Goal: Information Seeking & Learning: Learn about a topic

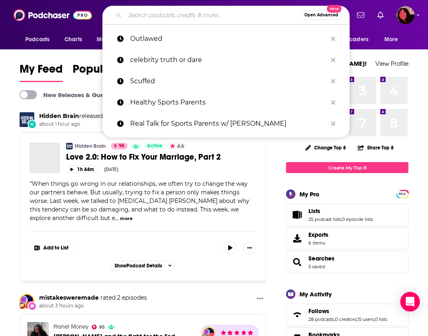
click at [187, 16] on input "Search podcasts, credits, & more..." at bounding box center [213, 15] width 176 height 13
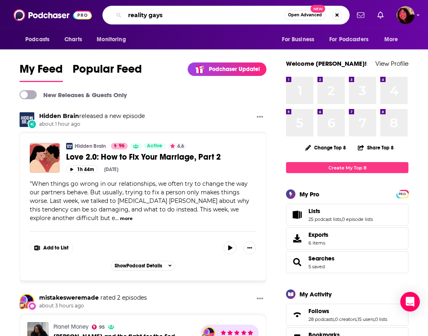
type input "reality gays"
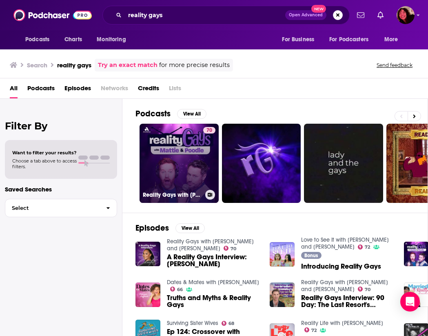
click at [189, 175] on link "70 Reality Gays with [PERSON_NAME] and [PERSON_NAME]" at bounding box center [179, 163] width 79 height 79
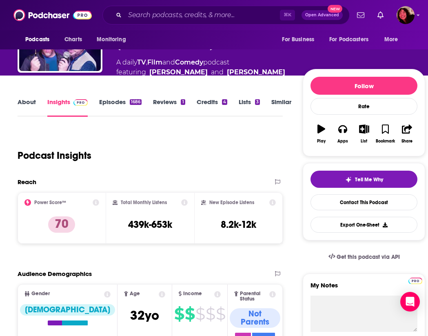
scroll to position [64, 2]
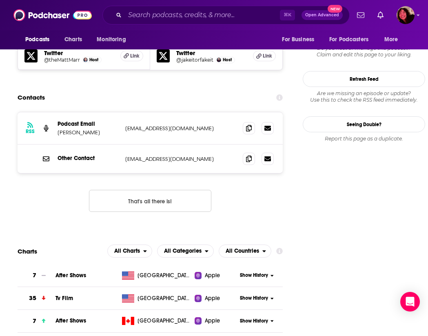
scroll to position [746, 2]
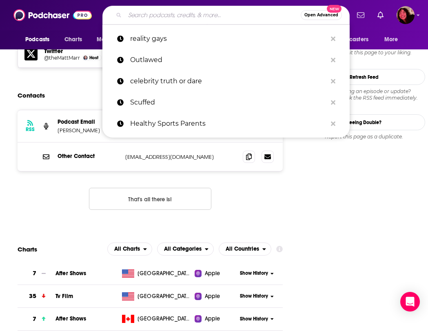
click at [213, 18] on input "Search podcasts, credits, & more..." at bounding box center [213, 15] width 176 height 13
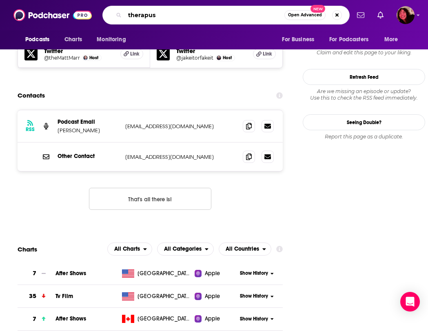
type input "therapuss"
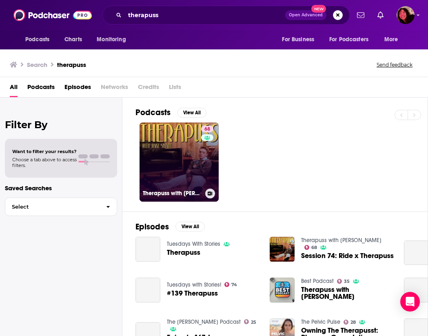
click at [190, 163] on link "68 Therapuss with [PERSON_NAME]" at bounding box center [179, 161] width 79 height 79
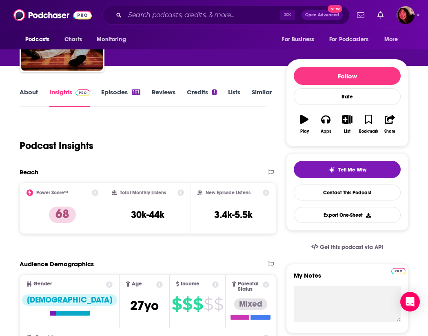
scroll to position [68, 0]
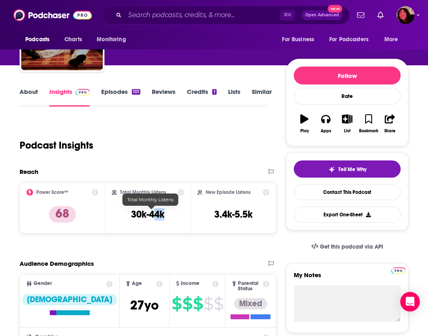
drag, startPoint x: 166, startPoint y: 216, endPoint x: 158, endPoint y: 213, distance: 8.6
click at [158, 213] on h3 "30k-44k" at bounding box center [147, 214] width 33 height 12
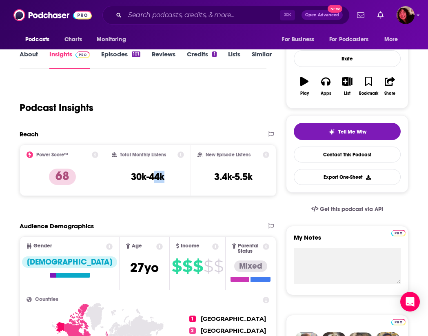
scroll to position [176, 0]
